Goal: Transaction & Acquisition: Book appointment/travel/reservation

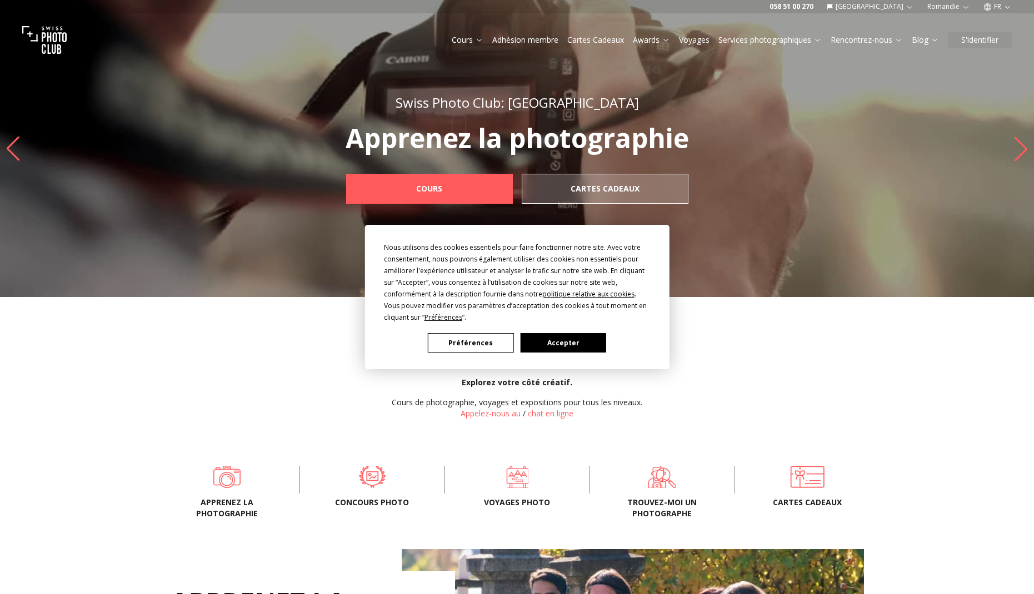
click at [600, 346] on button "Accepter" at bounding box center [563, 342] width 86 height 19
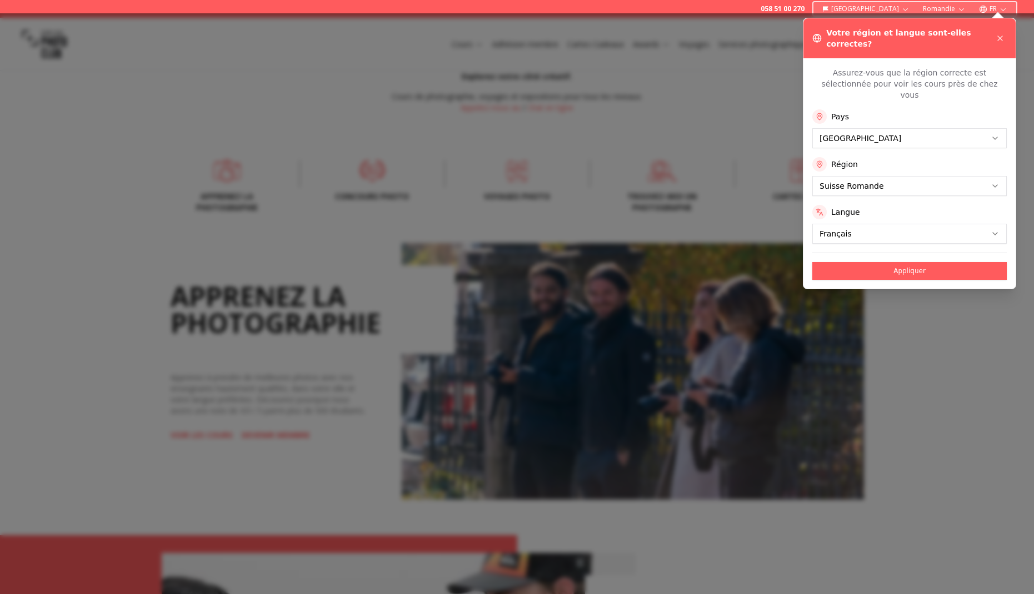
scroll to position [345, 0]
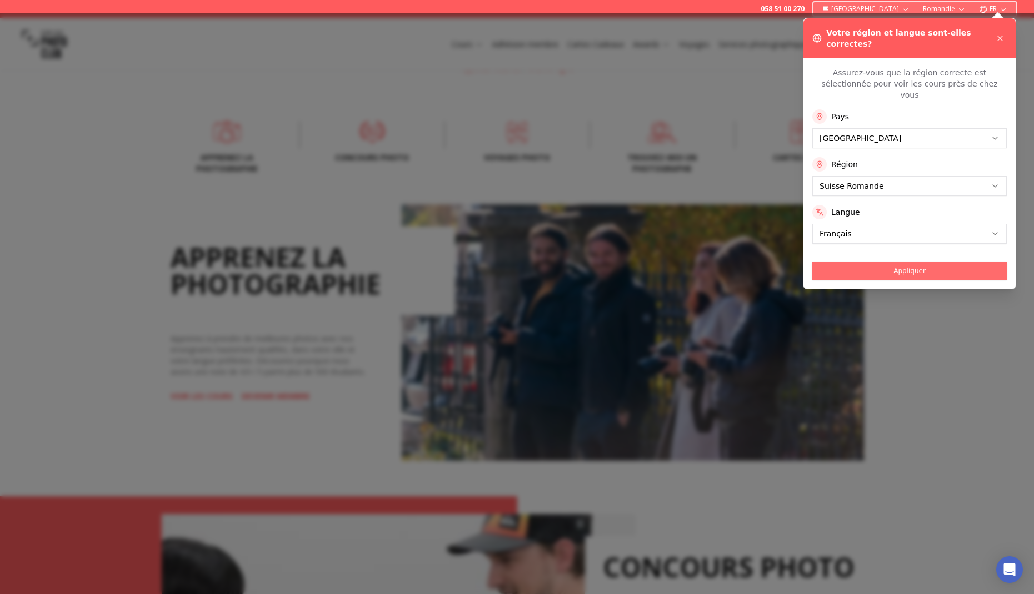
click at [909, 262] on button "Appliquer" at bounding box center [909, 271] width 194 height 18
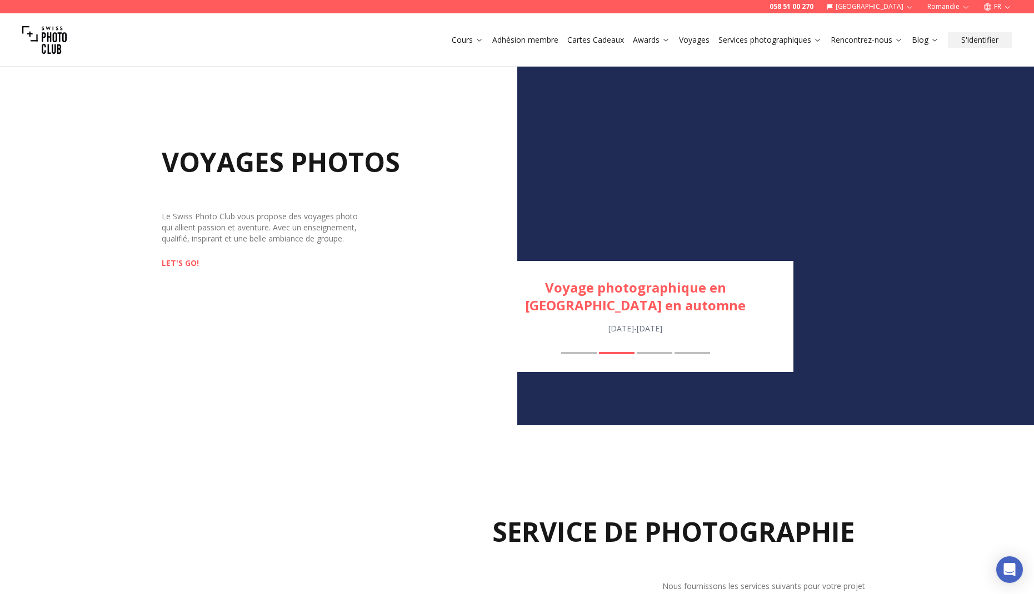
scroll to position [1112, 0]
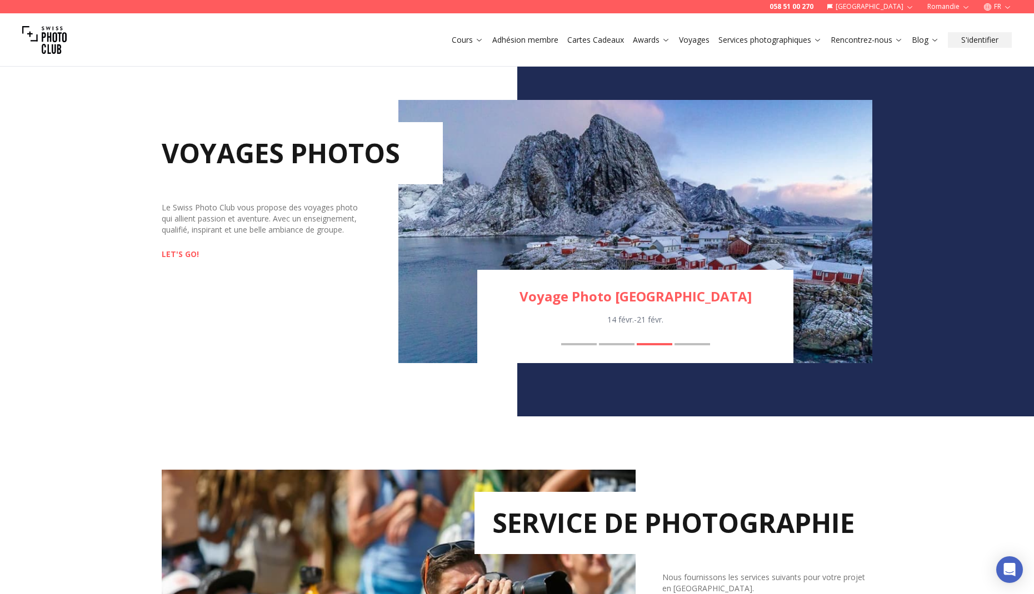
drag, startPoint x: 211, startPoint y: 258, endPoint x: 194, endPoint y: 253, distance: 17.9
click at [211, 258] on div "LET'S GO!" at bounding box center [280, 254] width 237 height 11
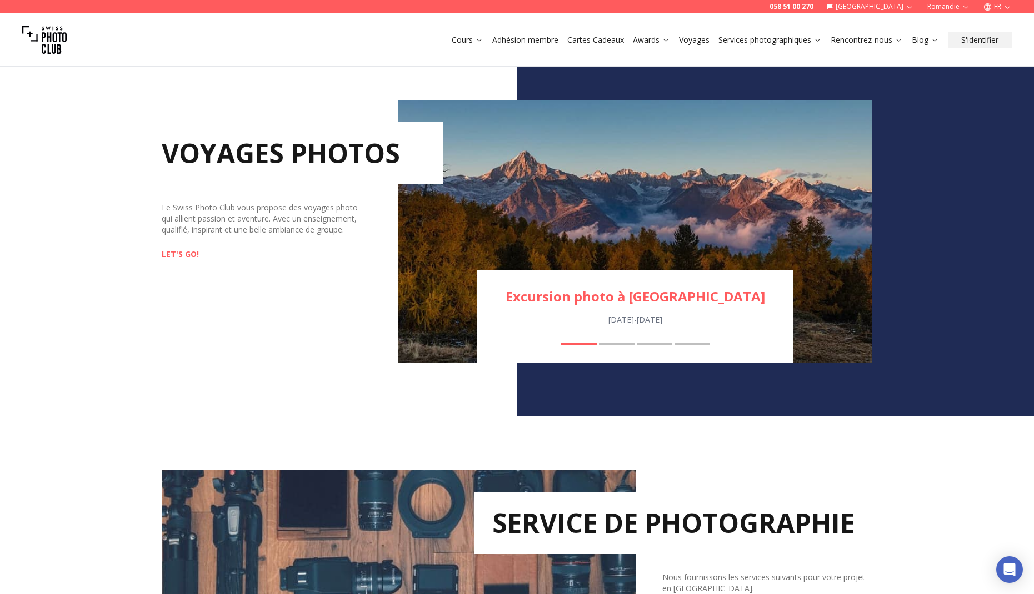
click at [621, 343] on div "Excursion photo à Mattertal [DATE] - [DATE] Excursion photo à Mattertal Voyage …" at bounding box center [635, 316] width 316 height 93
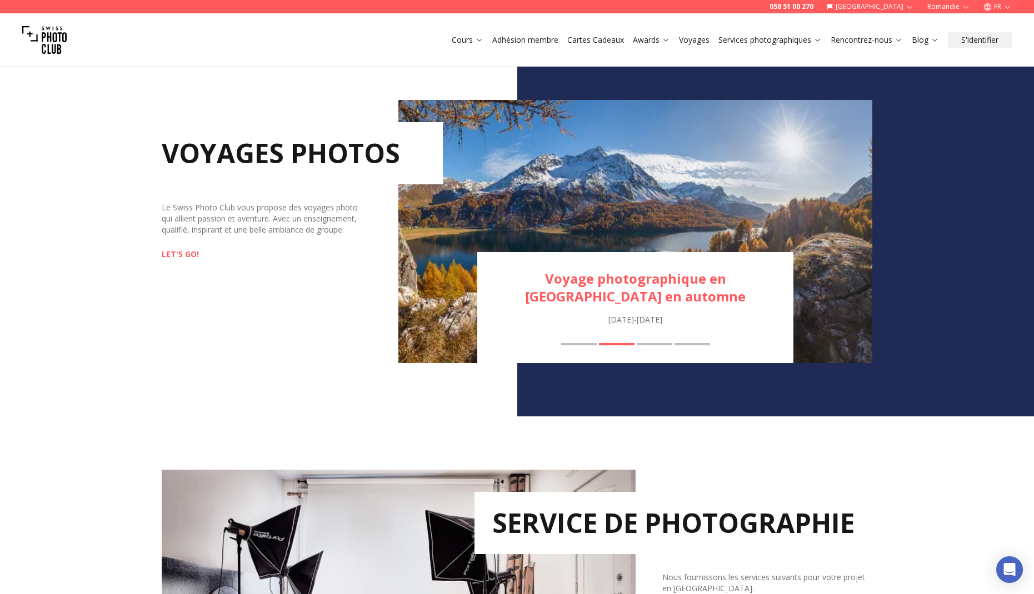
click at [654, 344] on button "Voyage Photo [GEOGRAPHIC_DATA]" at bounding box center [655, 344] width 36 height 2
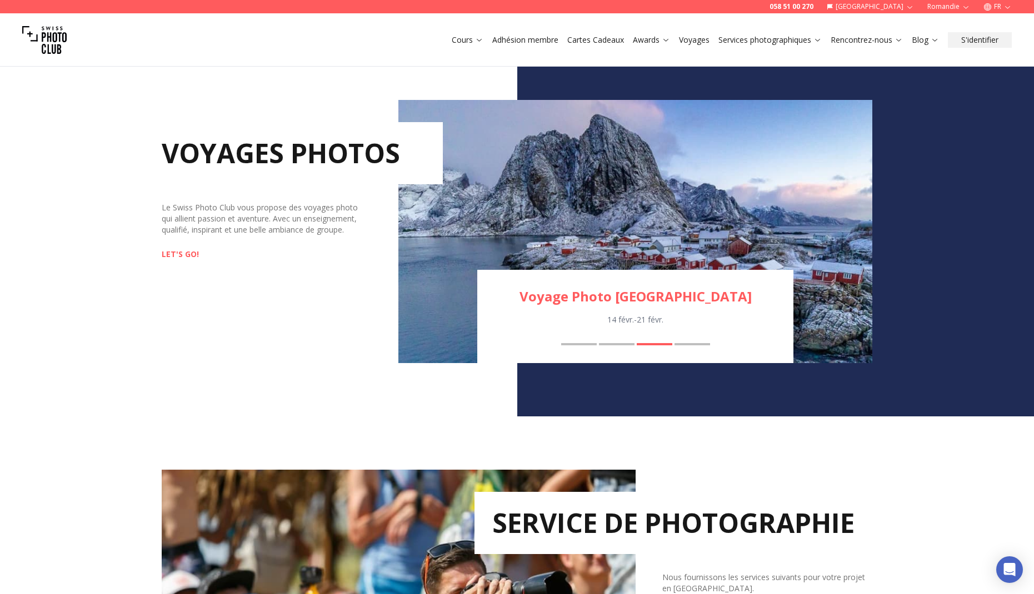
click at [614, 207] on img "3 / 4" at bounding box center [635, 231] width 474 height 263
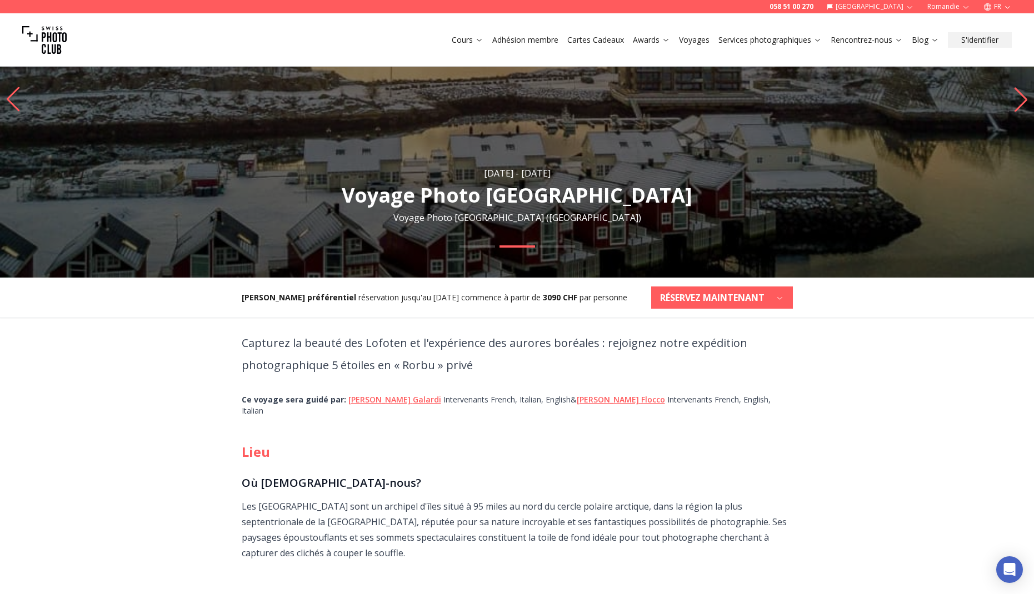
scroll to position [132, 0]
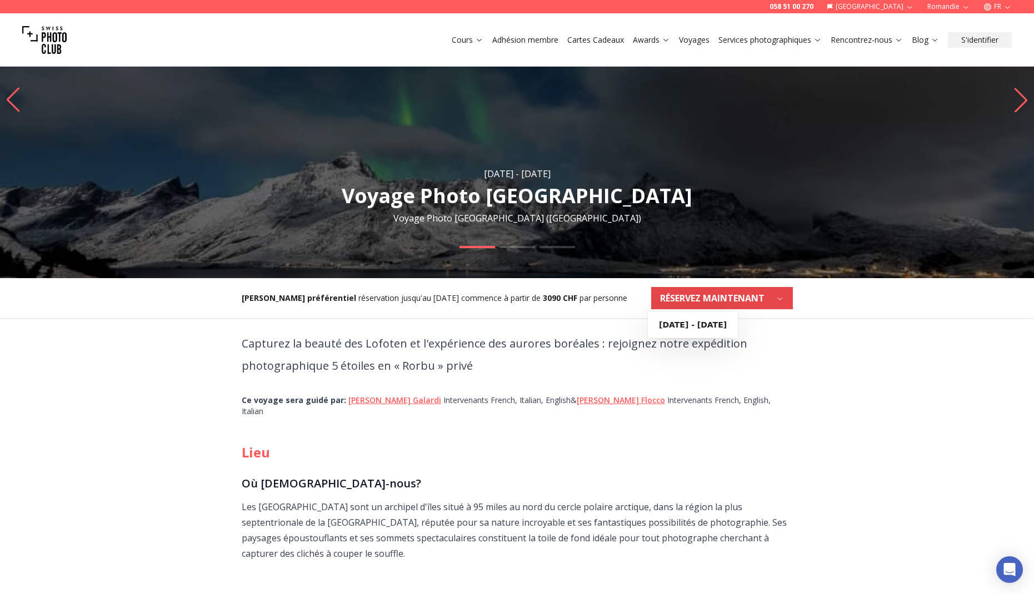
click at [706, 301] on b "RÉSERVEZ MAINTENANT" at bounding box center [712, 298] width 104 height 13
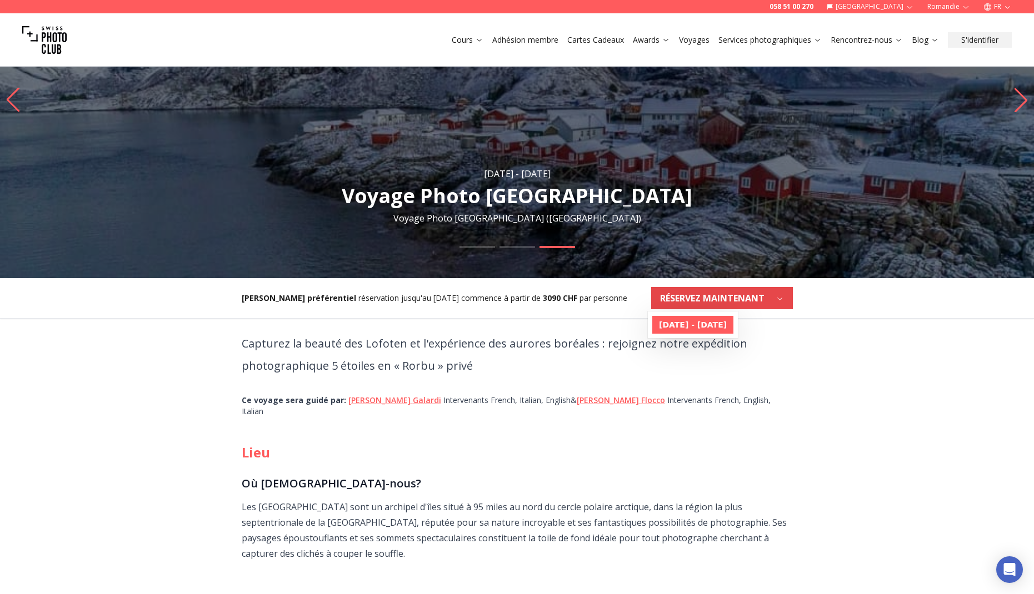
click at [700, 318] on link "[DATE] - [DATE]" at bounding box center [692, 325] width 81 height 18
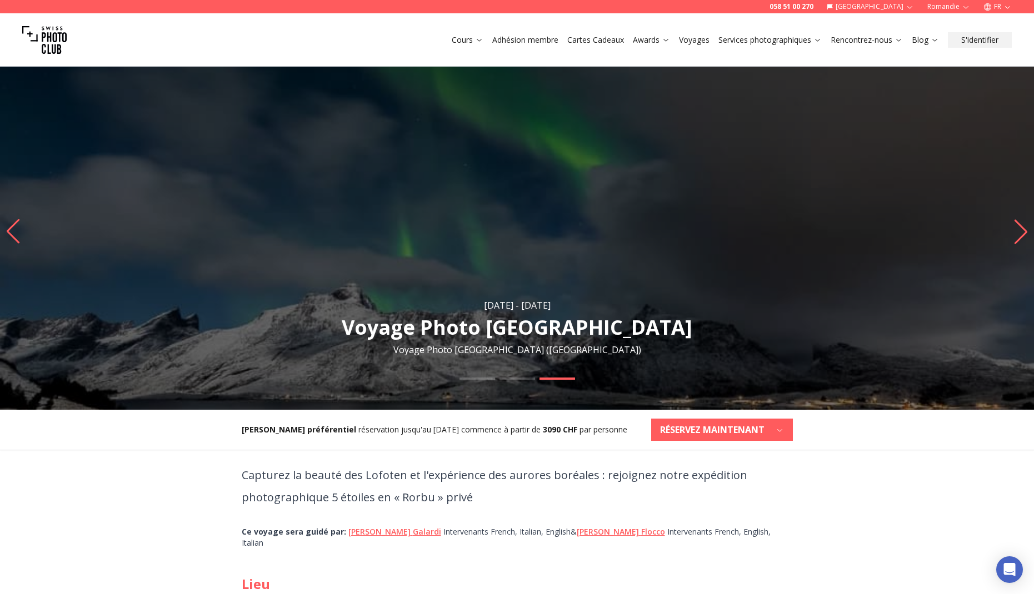
scroll to position [-2, 0]
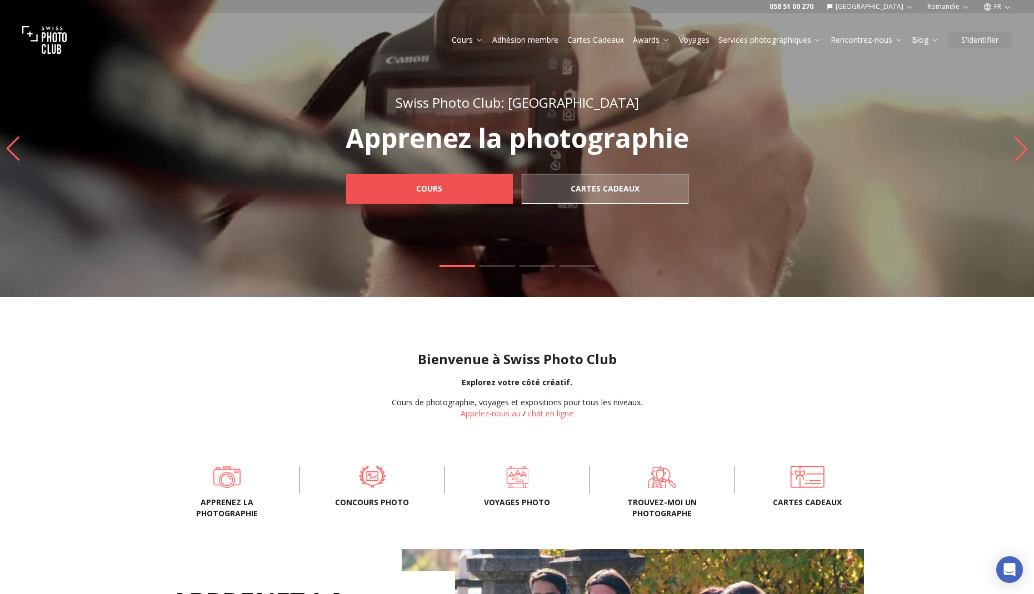
click at [452, 191] on link "Cours" at bounding box center [429, 189] width 167 height 30
